Goal: Transaction & Acquisition: Purchase product/service

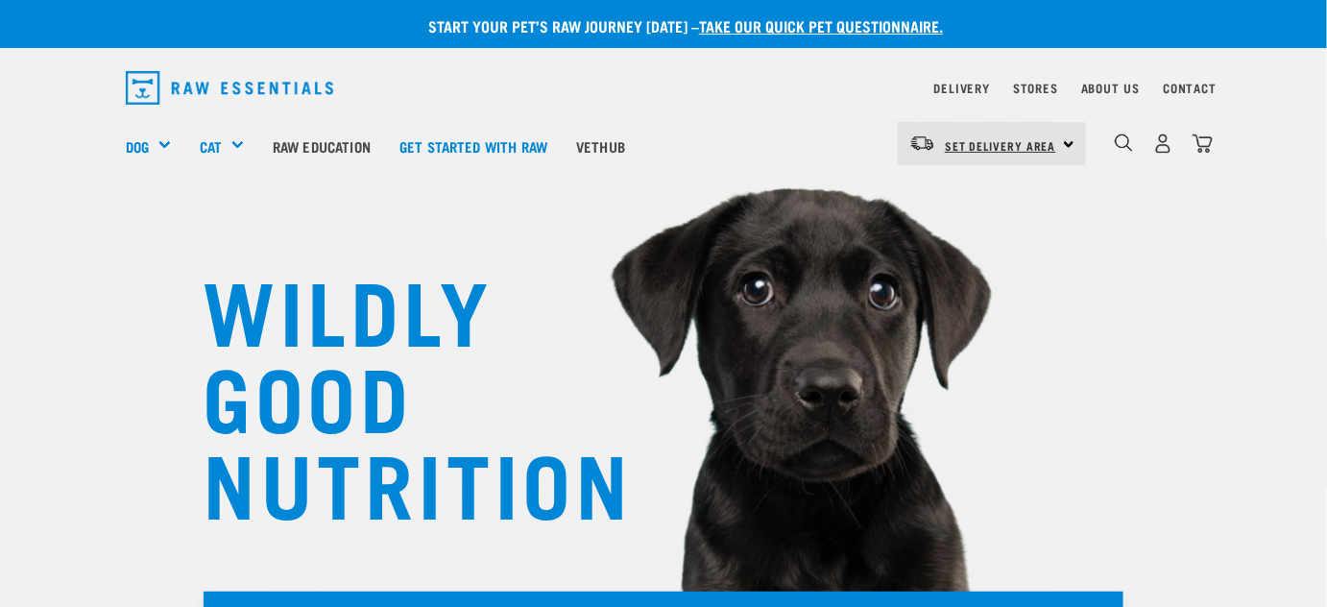
click at [1046, 147] on span "Set Delivery Area" at bounding box center [1000, 145] width 111 height 7
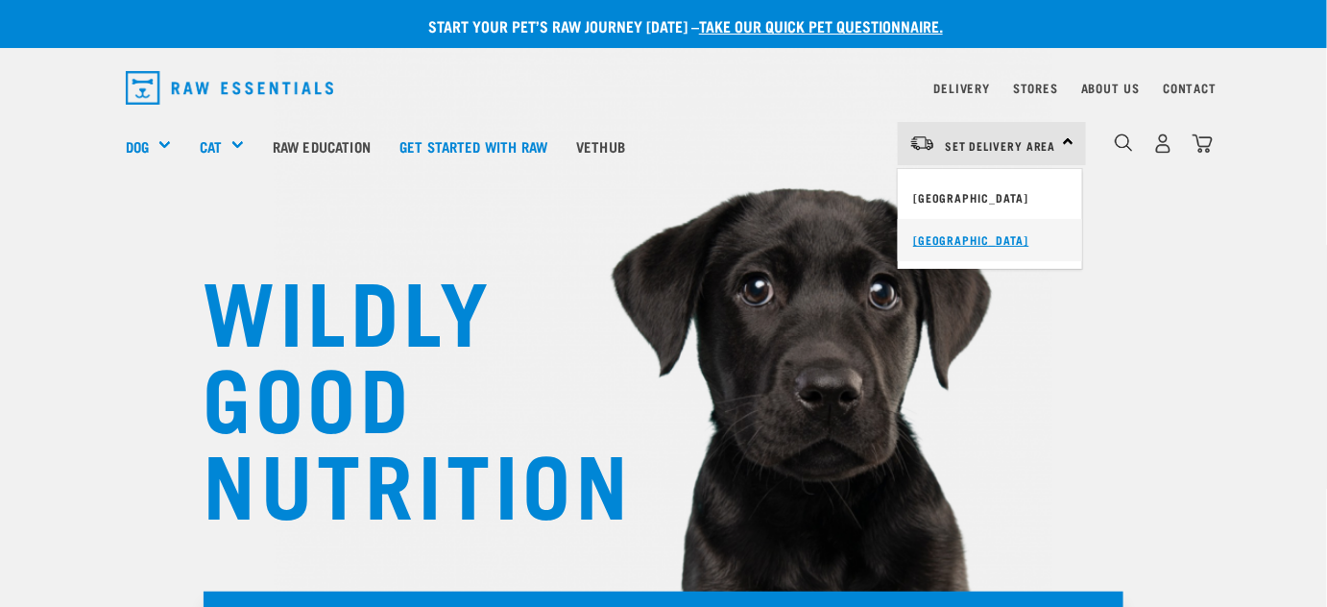
click at [965, 242] on link "[GEOGRAPHIC_DATA]" at bounding box center [990, 240] width 184 height 42
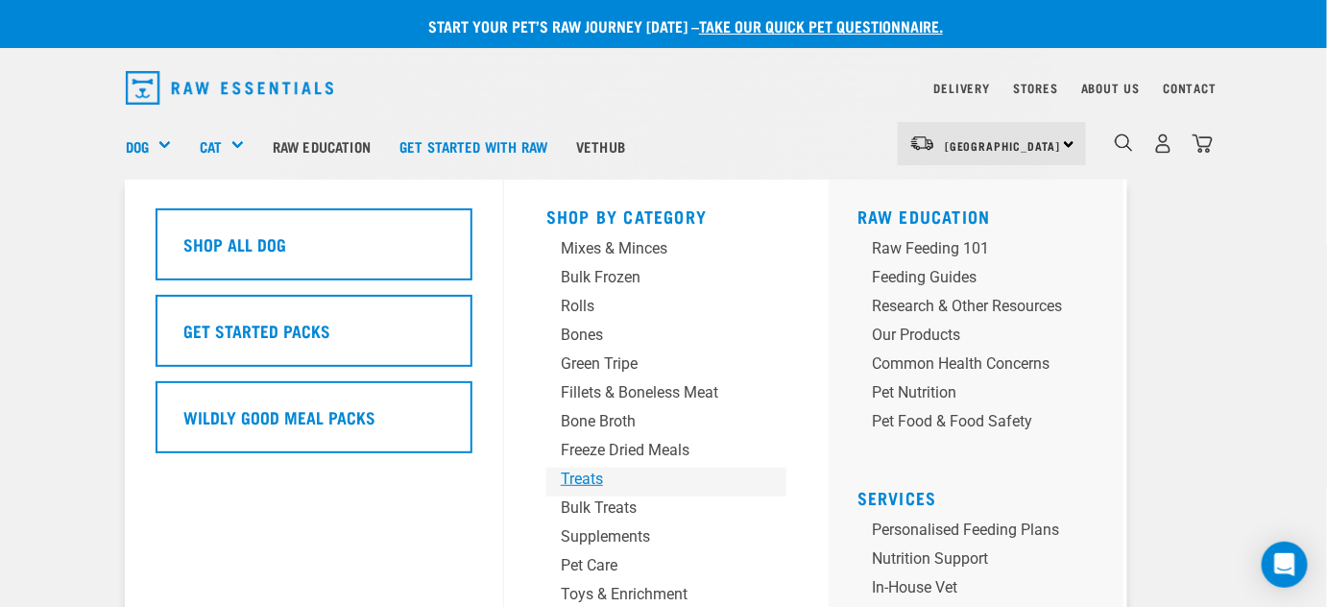
click at [581, 476] on div "Treats" at bounding box center [651, 479] width 180 height 23
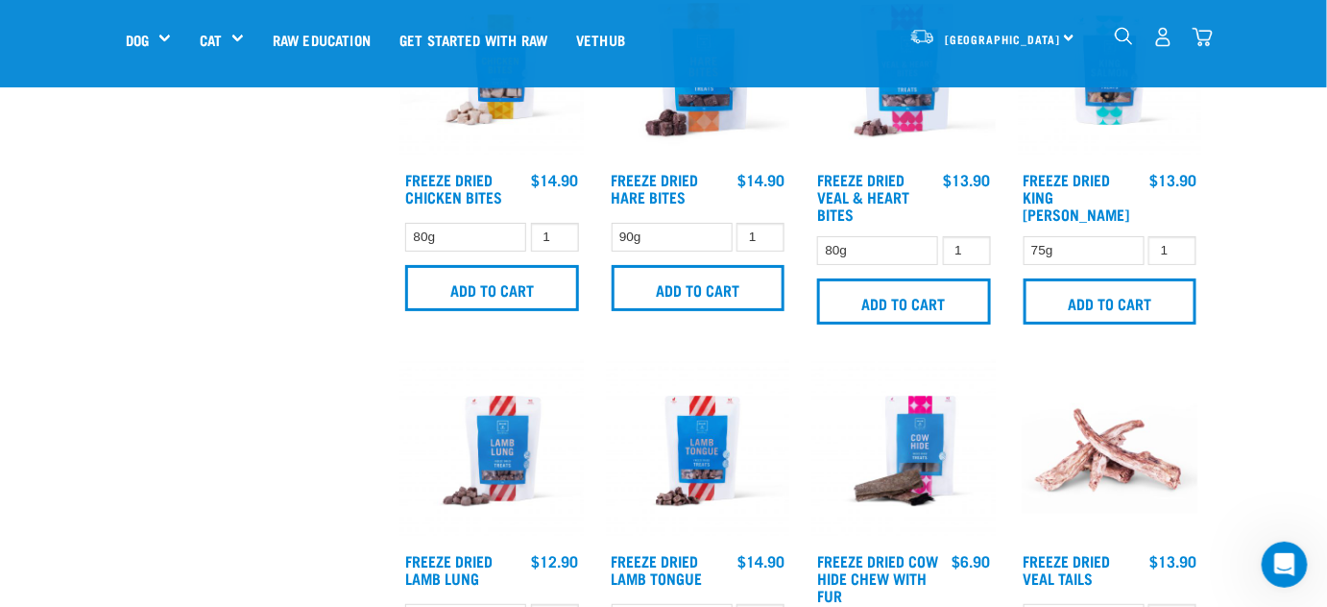
scroll to position [2618, 0]
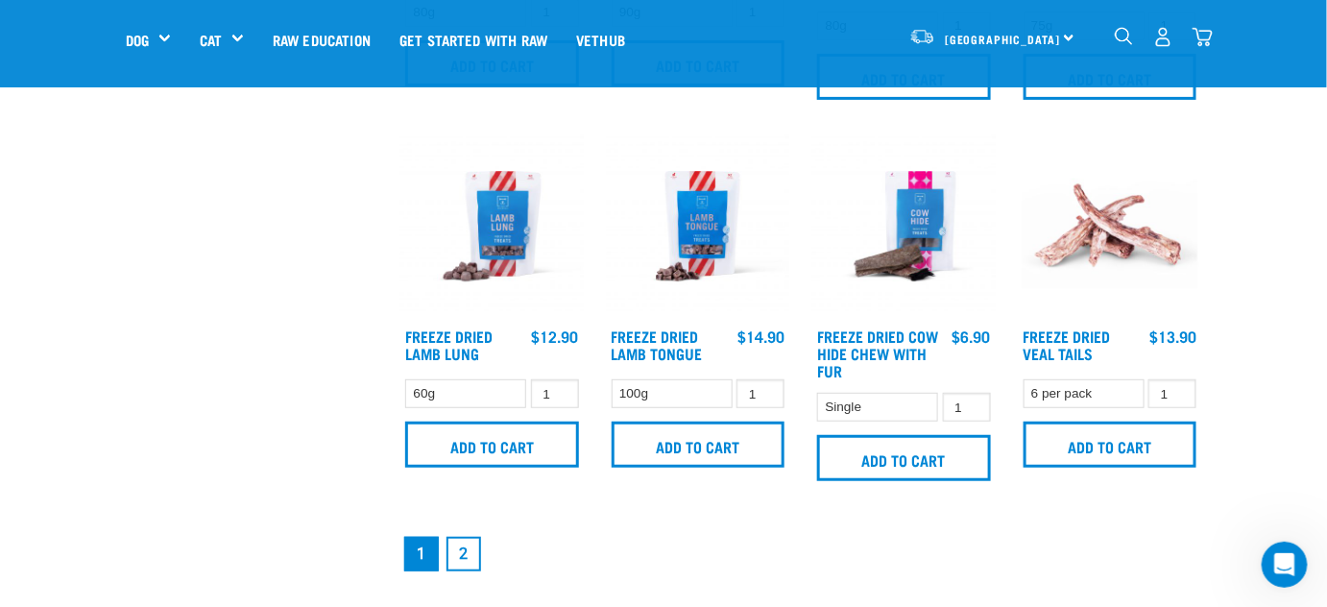
click at [463, 547] on link "2" at bounding box center [463, 554] width 35 height 35
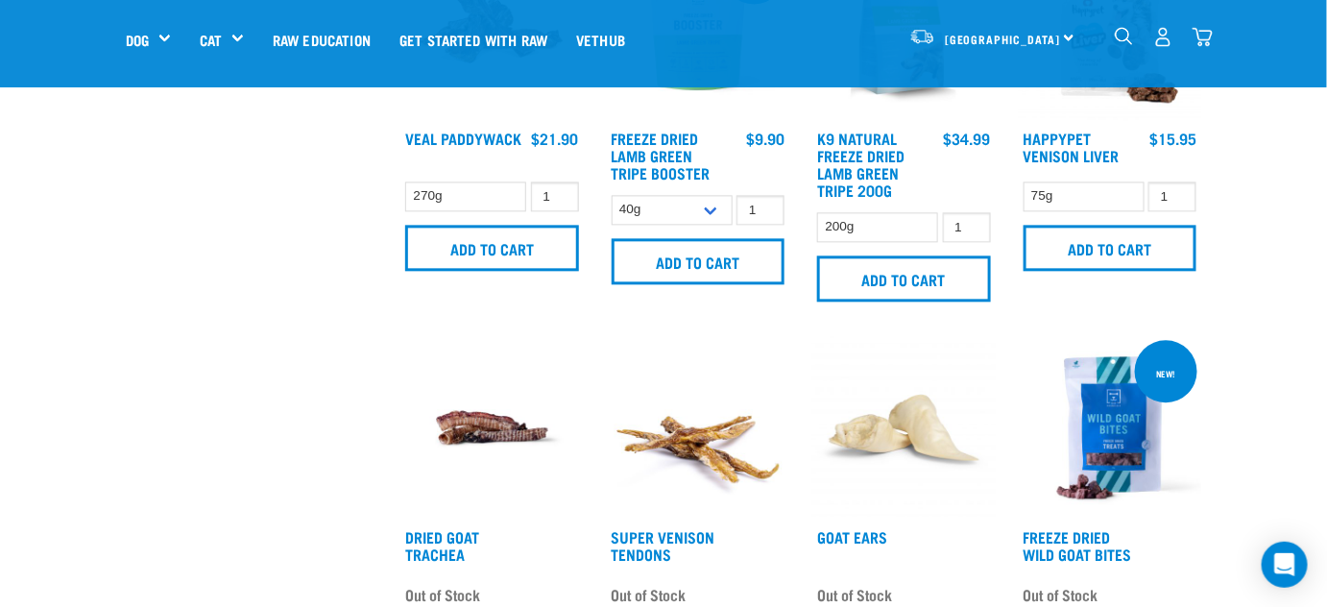
scroll to position [1396, 0]
